Goal: Information Seeking & Learning: Learn about a topic

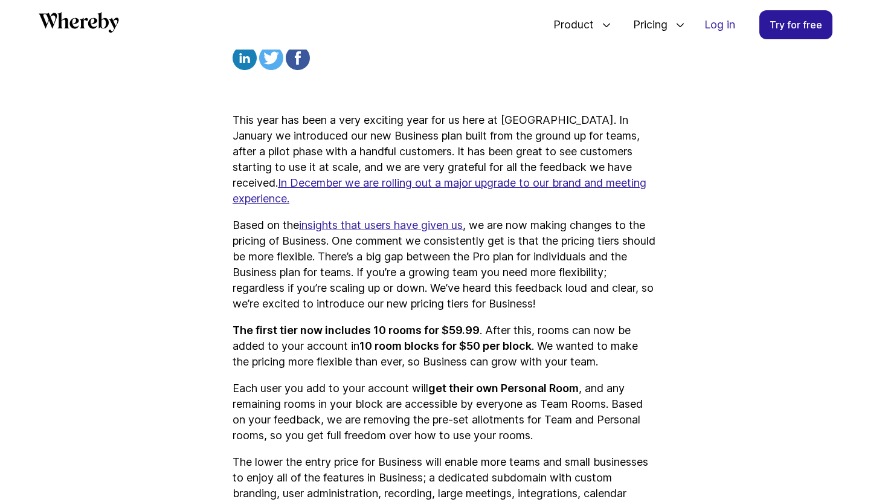
scroll to position [1428, 0]
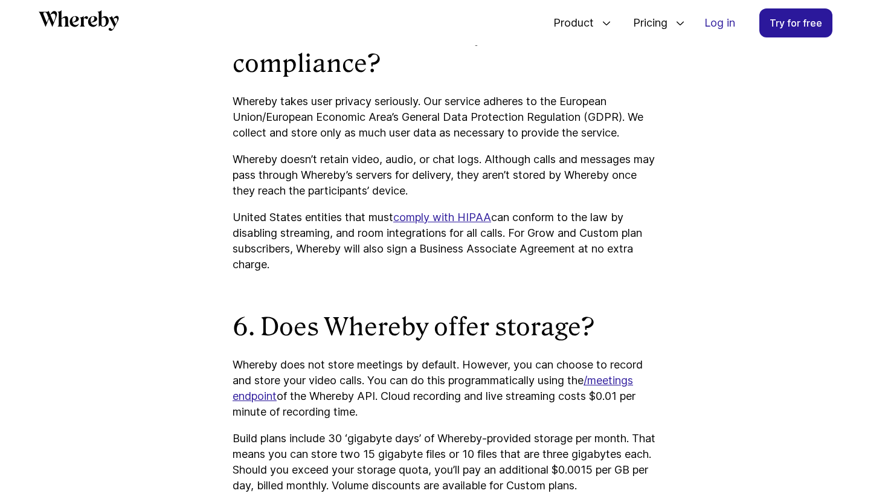
scroll to position [2966, 0]
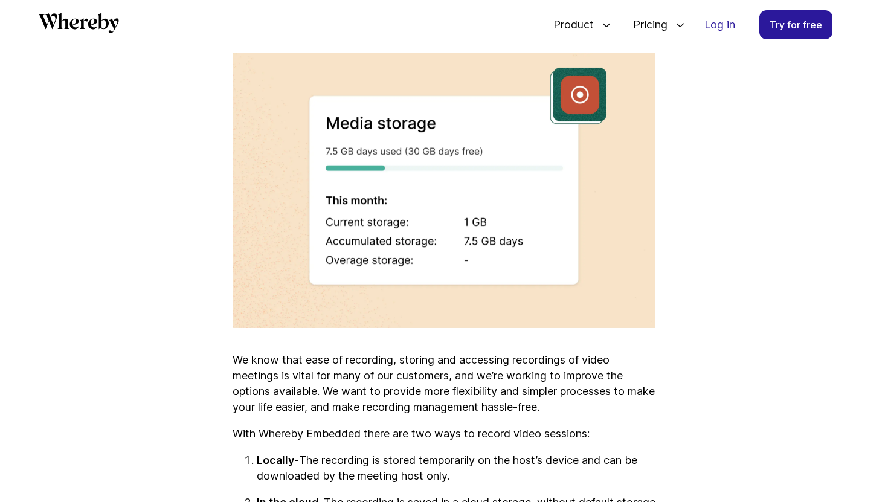
scroll to position [2148, 0]
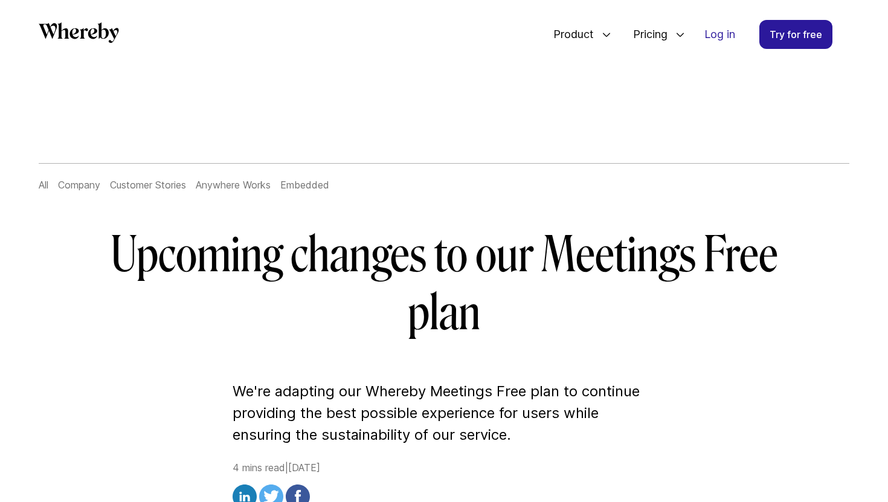
scroll to position [2717, 0]
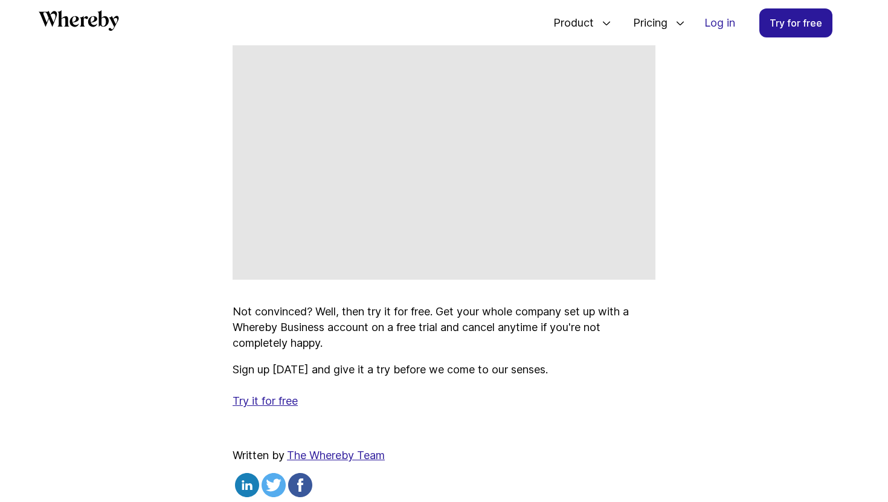
scroll to position [1594, 0]
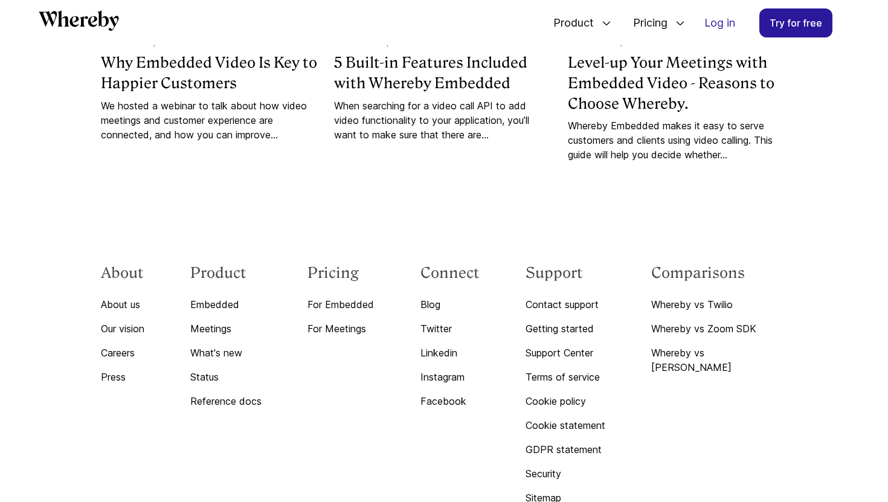
scroll to position [4564, 0]
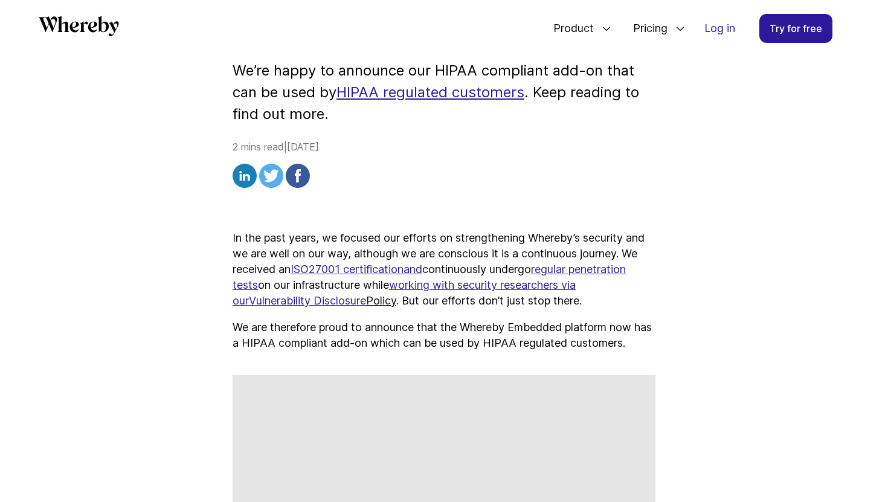
scroll to position [311, 0]
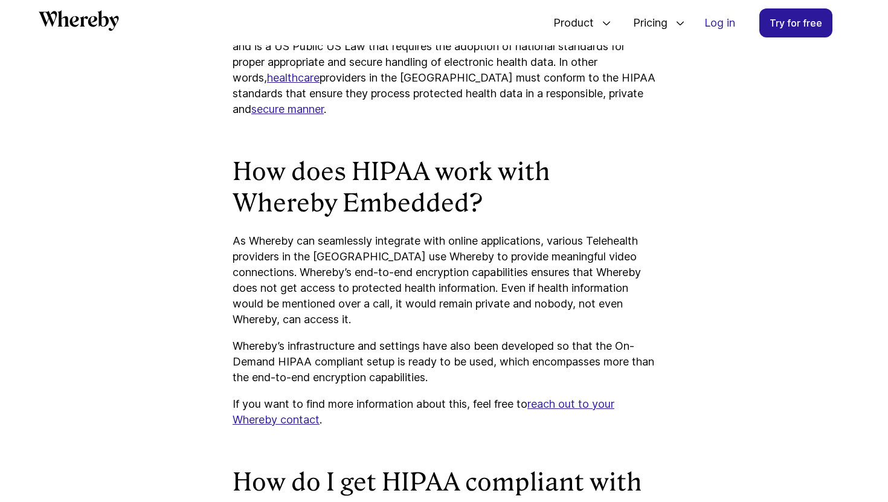
scroll to position [1012, 0]
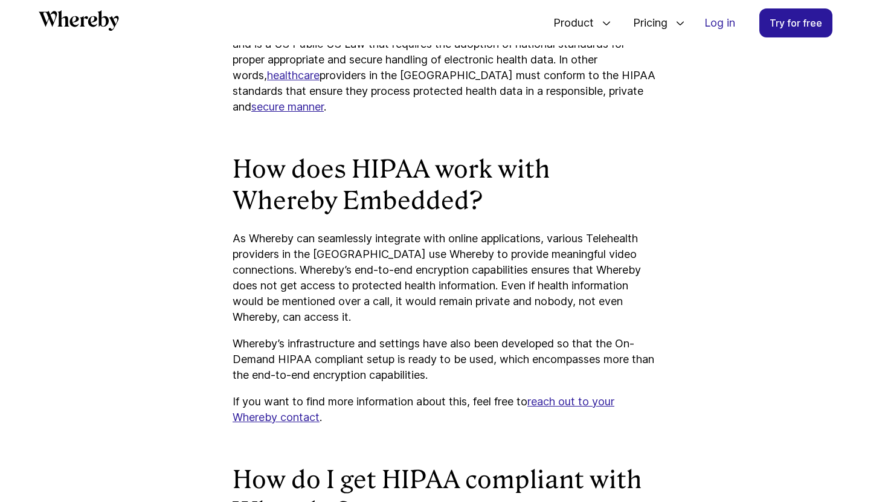
click at [494, 278] on p "As Whereby can seamlessly integrate with online applications, various Telehealt…" at bounding box center [443, 278] width 423 height 94
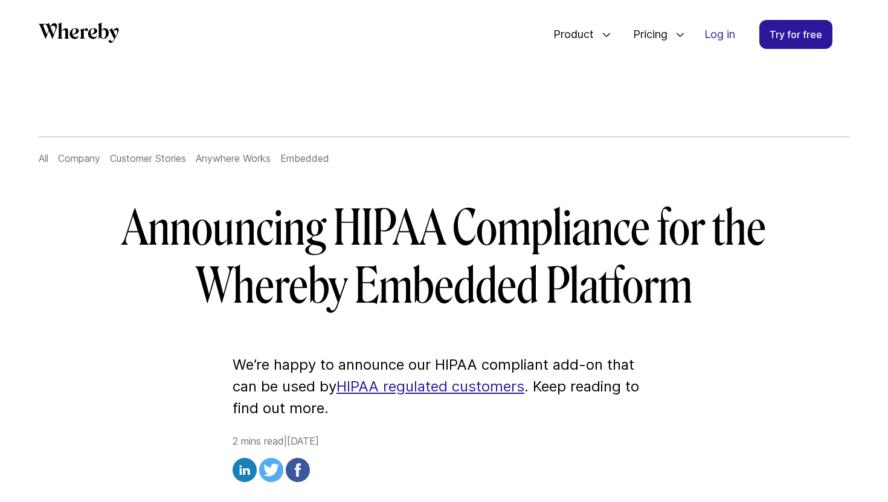
scroll to position [0, 0]
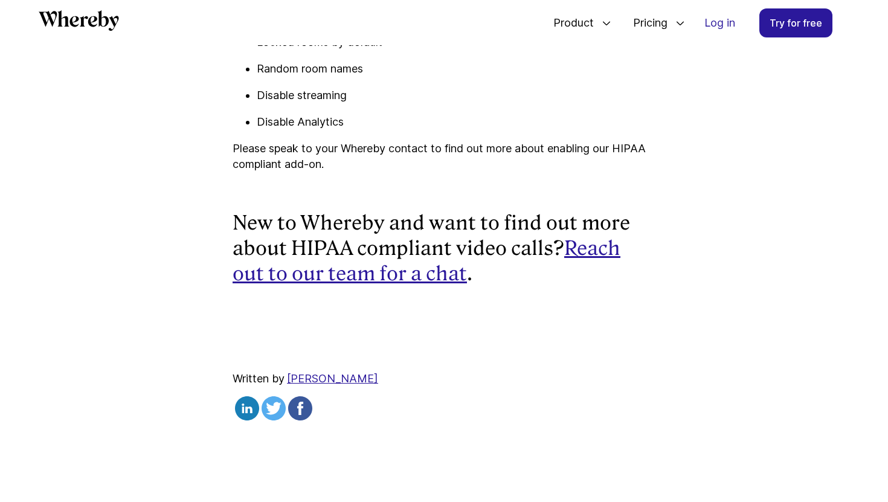
scroll to position [1552, 0]
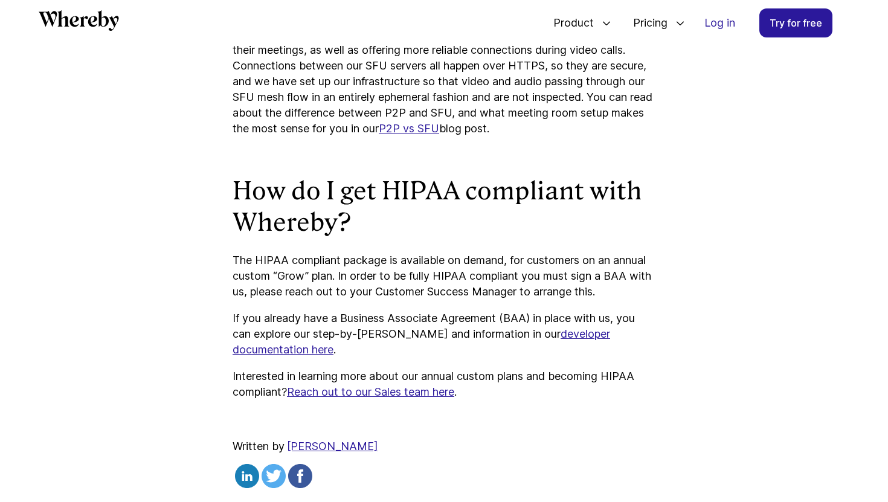
scroll to position [1389, 0]
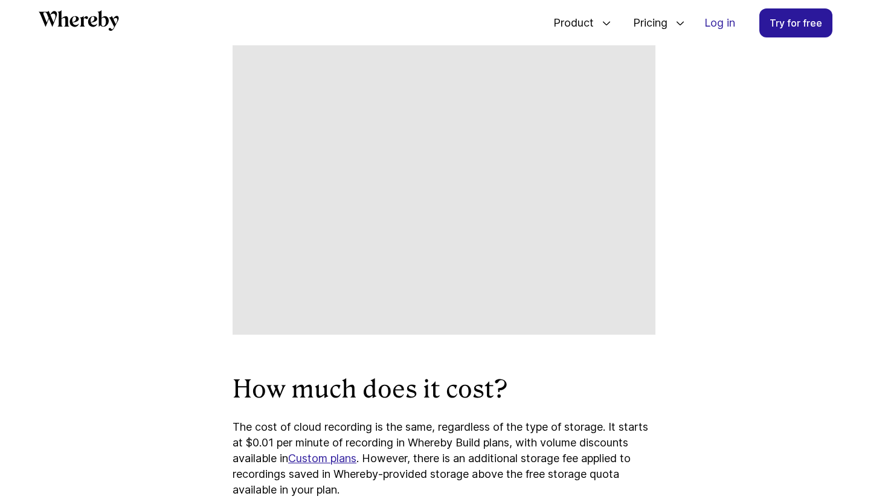
scroll to position [2143, 0]
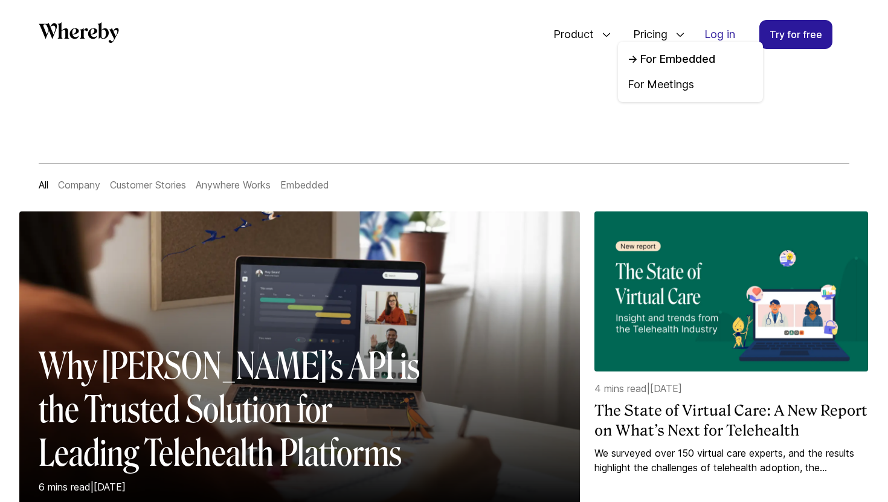
click at [669, 60] on link "For Embedded" at bounding box center [690, 59] width 126 height 16
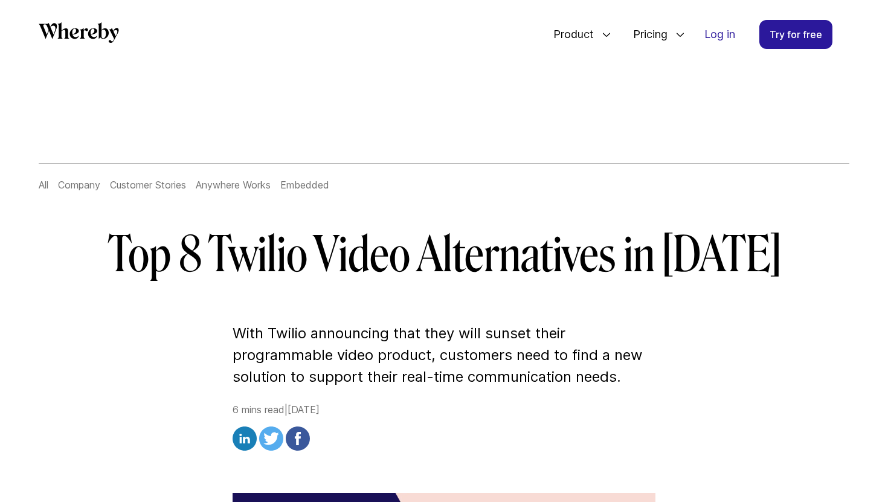
scroll to position [1144, 0]
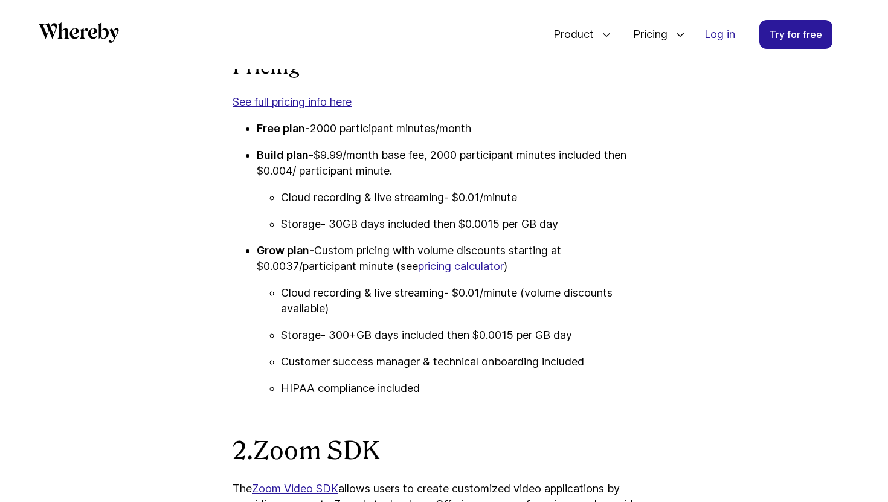
click at [573, 256] on p "Grow plan- Custom pricing with volume discounts starting at $0.0037/participant…" at bounding box center [456, 258] width 399 height 31
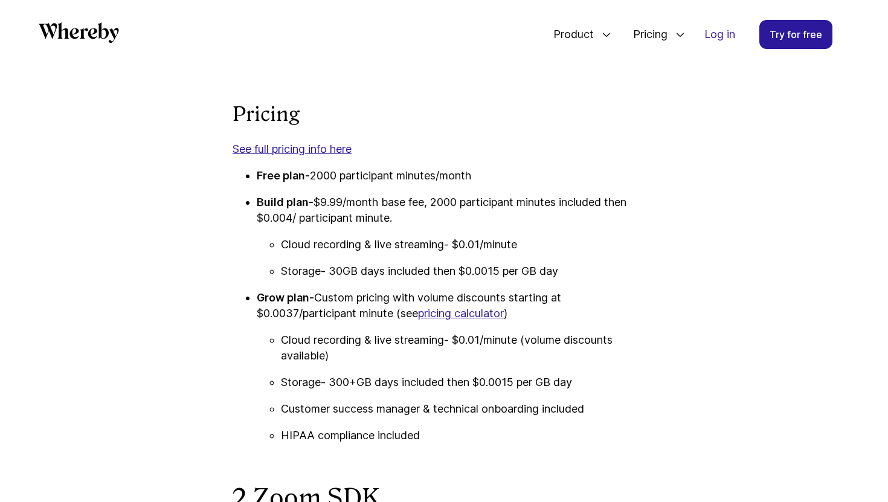
scroll to position [1096, 0]
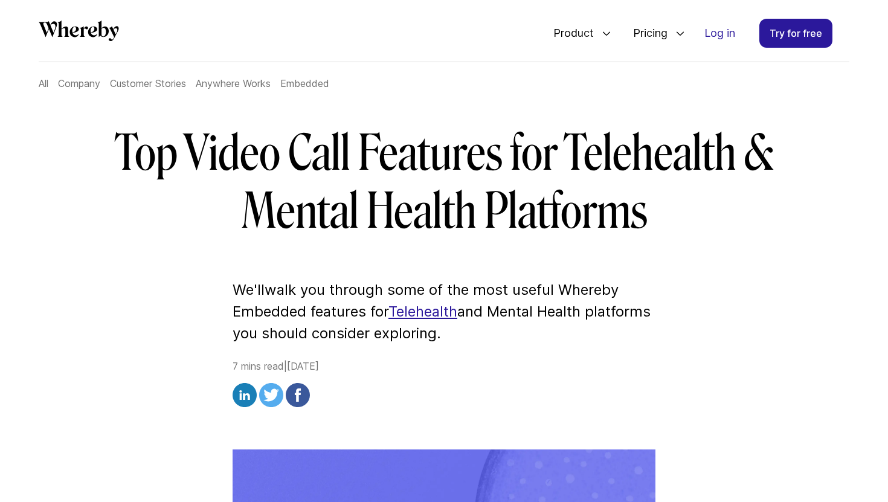
scroll to position [145, 0]
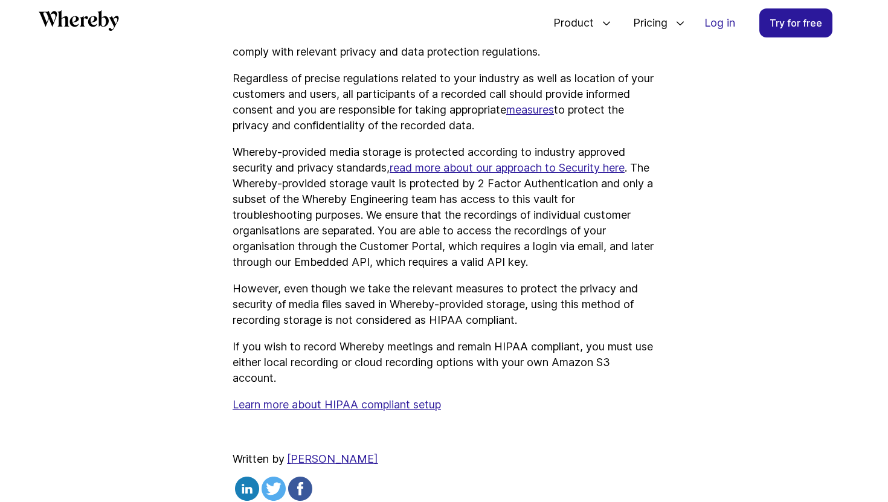
scroll to position [3427, 0]
